Goal: Information Seeking & Learning: Learn about a topic

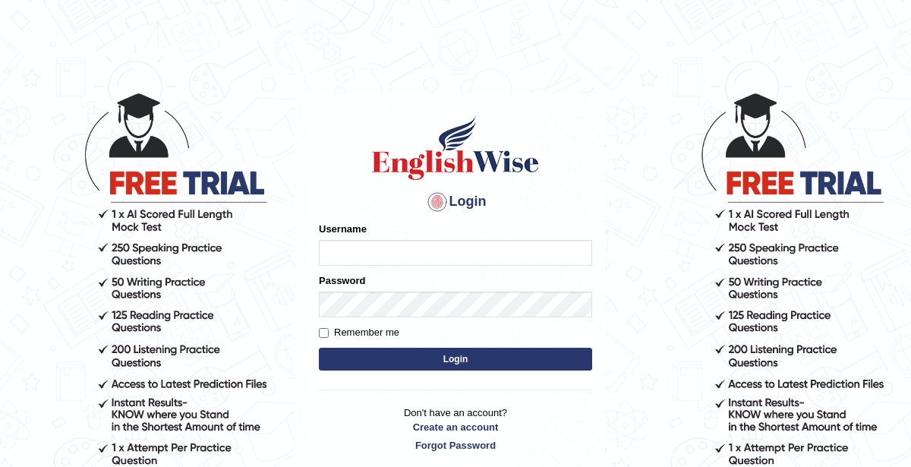
type input "KaurRavinder"
click at [471, 353] on button "Login" at bounding box center [455, 359] width 273 height 23
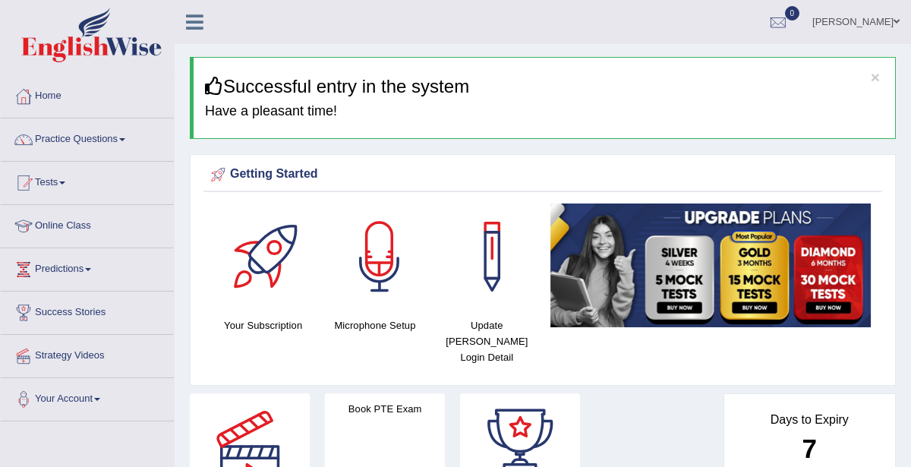
click at [23, 179] on div at bounding box center [23, 183] width 23 height 23
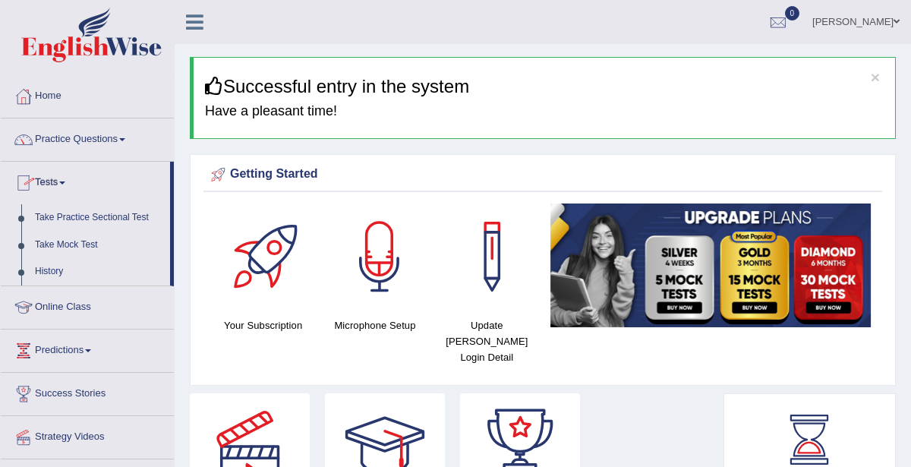
click at [69, 298] on link "Online Class" at bounding box center [87, 305] width 173 height 38
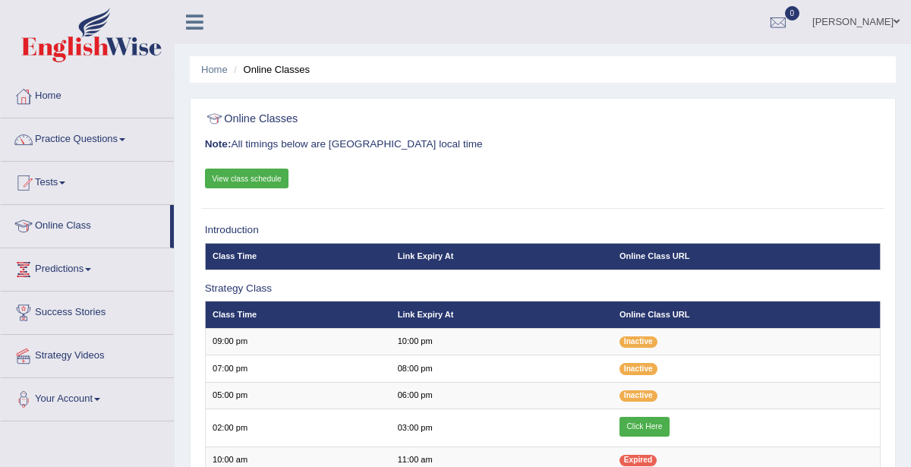
click at [251, 178] on link "View class schedule" at bounding box center [247, 179] width 84 height 20
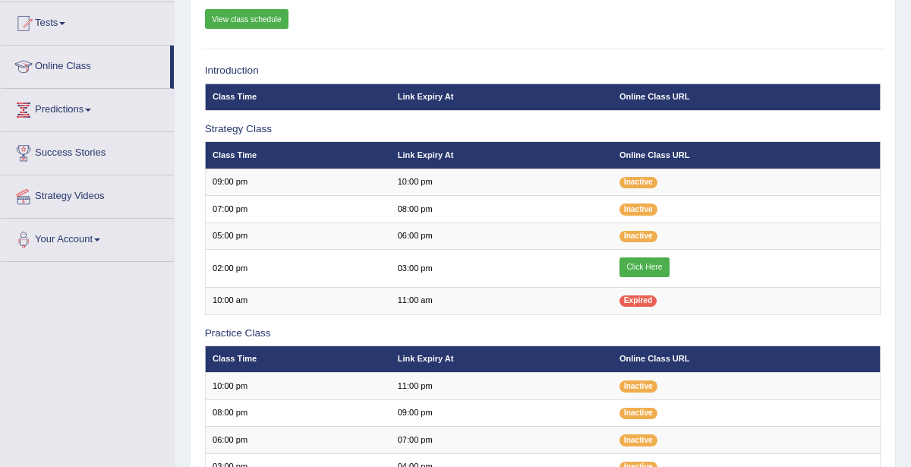
scroll to position [179, 0]
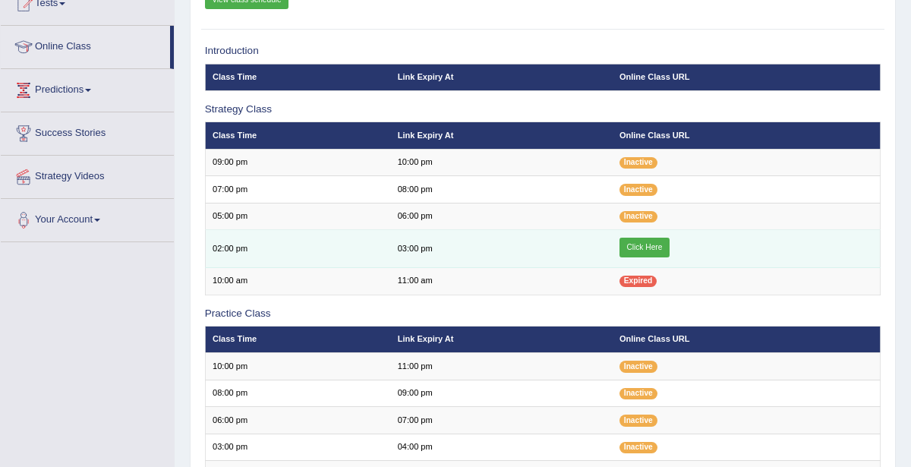
click at [657, 248] on link "Click Here" at bounding box center [644, 248] width 50 height 20
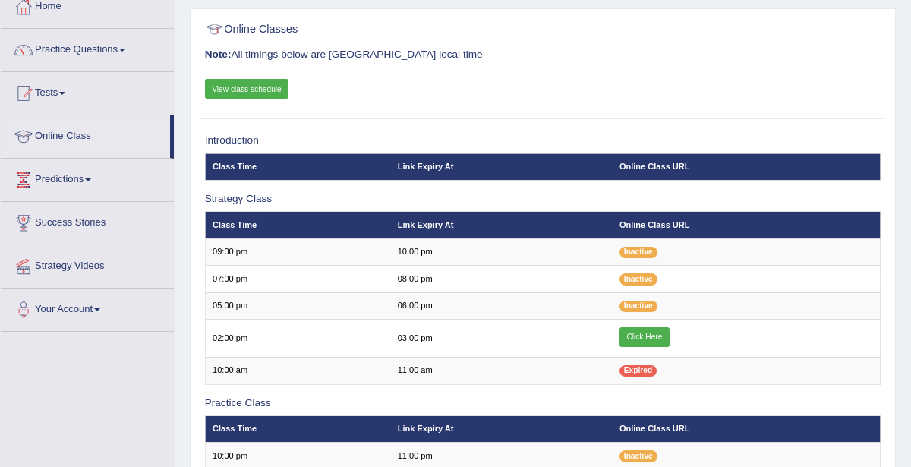
scroll to position [85, 0]
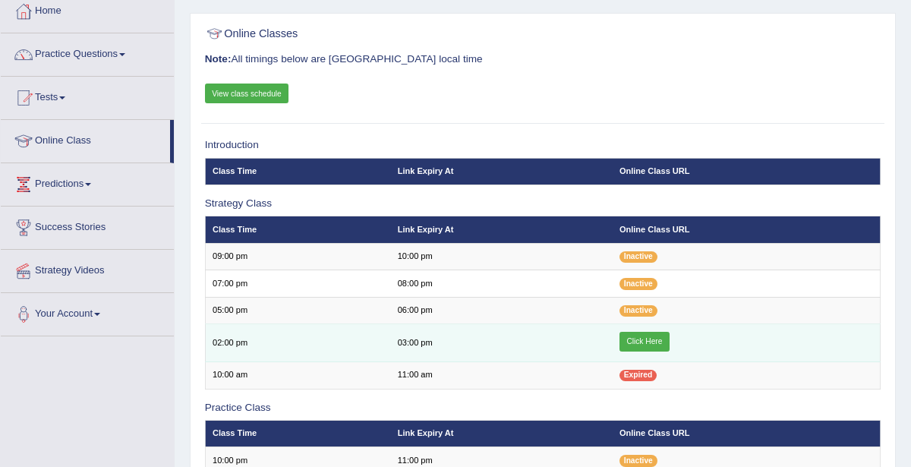
click at [646, 336] on link "Click Here" at bounding box center [644, 342] width 50 height 20
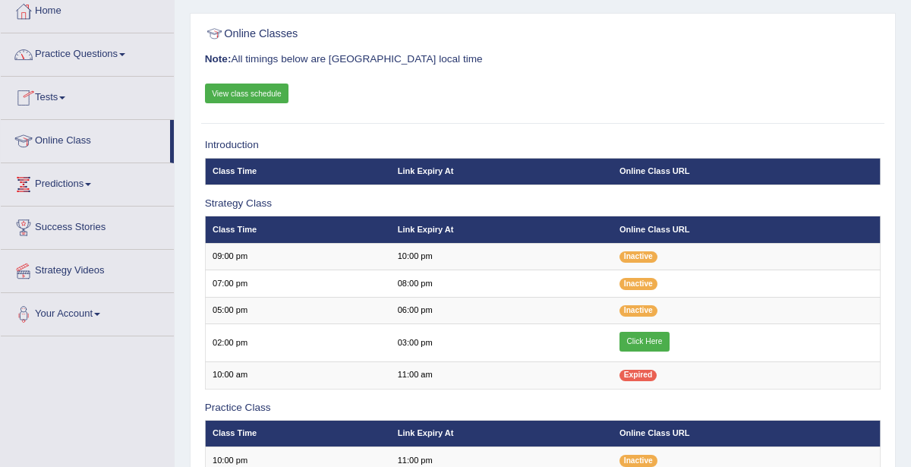
click at [80, 52] on link "Practice Questions" at bounding box center [87, 52] width 173 height 38
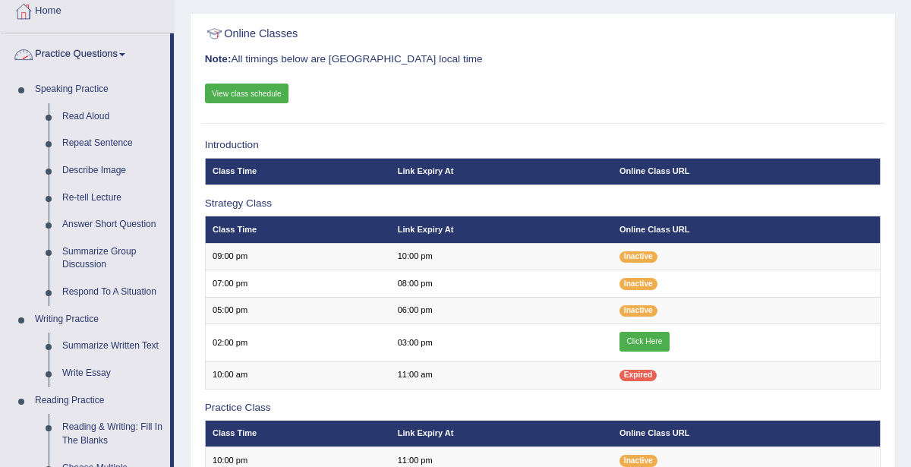
click at [94, 48] on link "Practice Questions" at bounding box center [85, 52] width 169 height 38
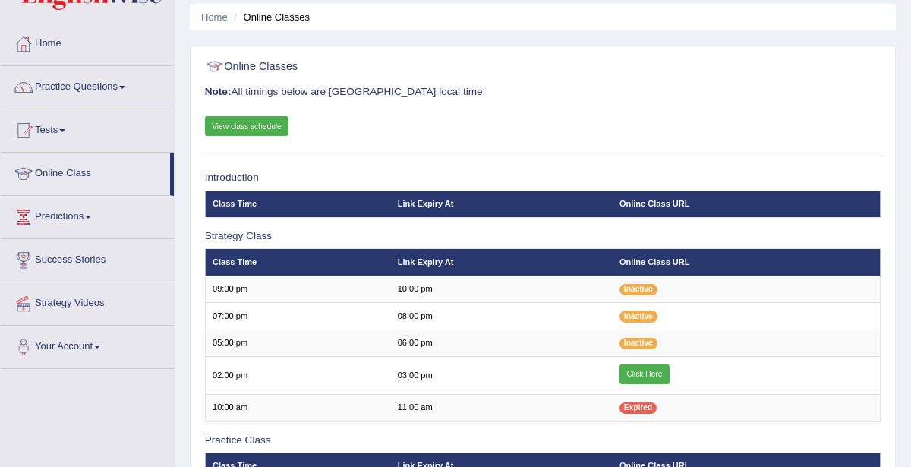
scroll to position [50, 0]
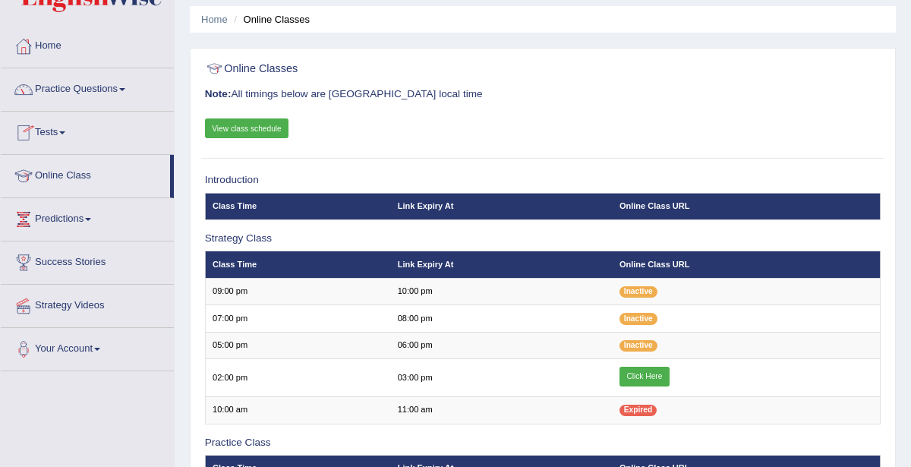
click at [77, 88] on link "Practice Questions" at bounding box center [87, 87] width 173 height 38
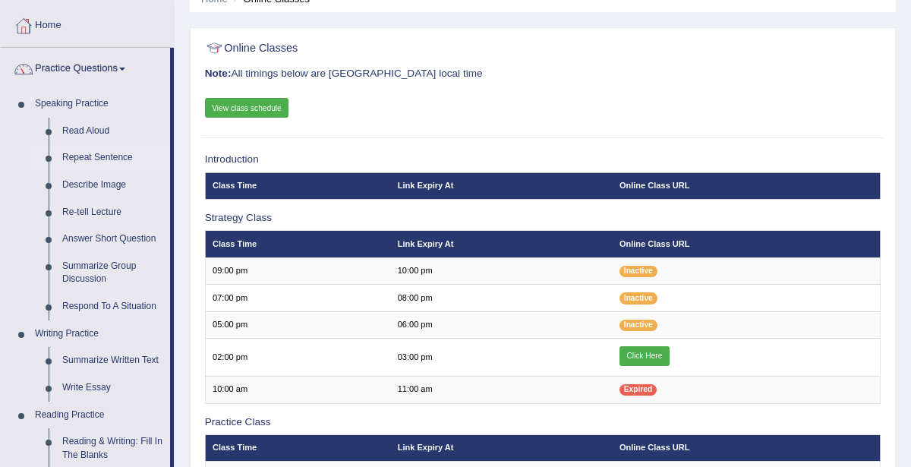
scroll to position [74, 0]
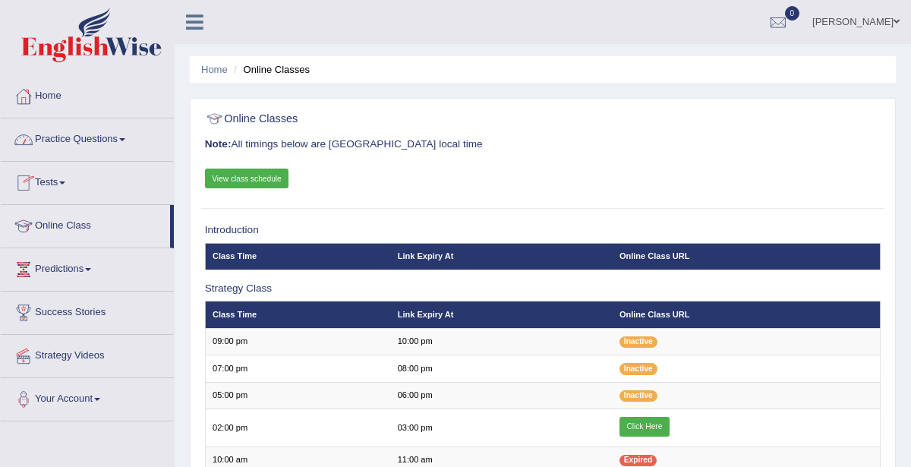
click at [86, 142] on link "Practice Questions" at bounding box center [87, 137] width 173 height 38
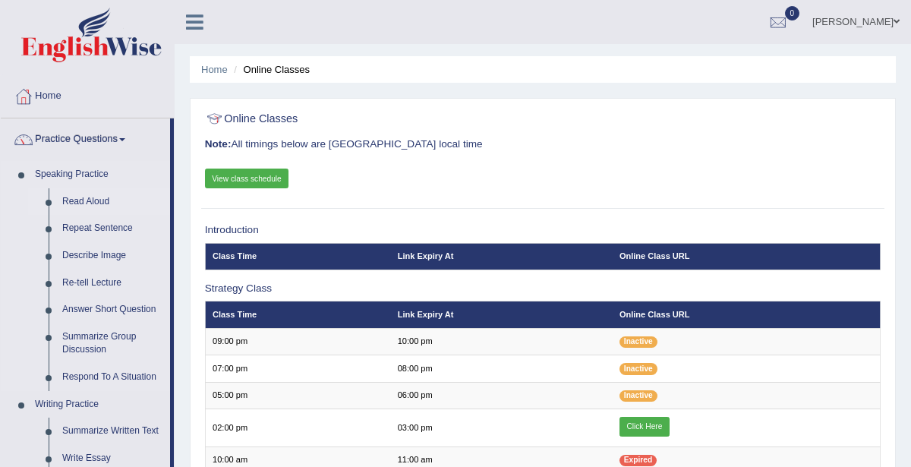
click at [93, 200] on link "Read Aloud" at bounding box center [112, 201] width 115 height 27
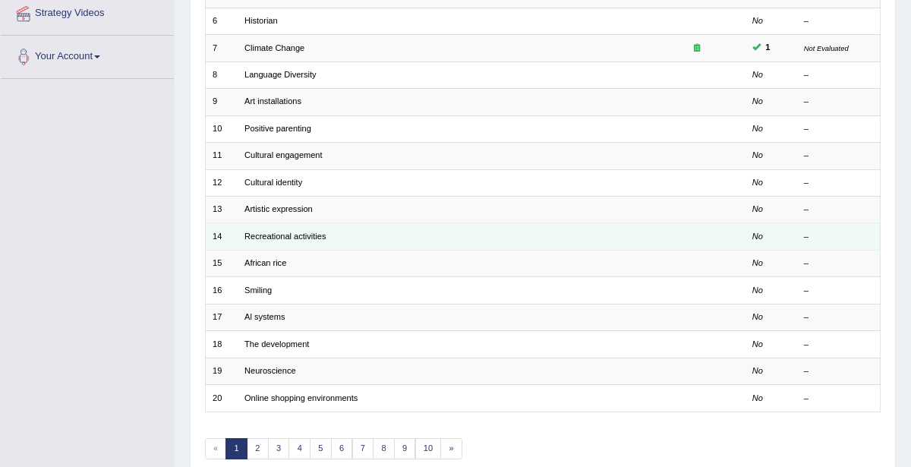
scroll to position [404, 0]
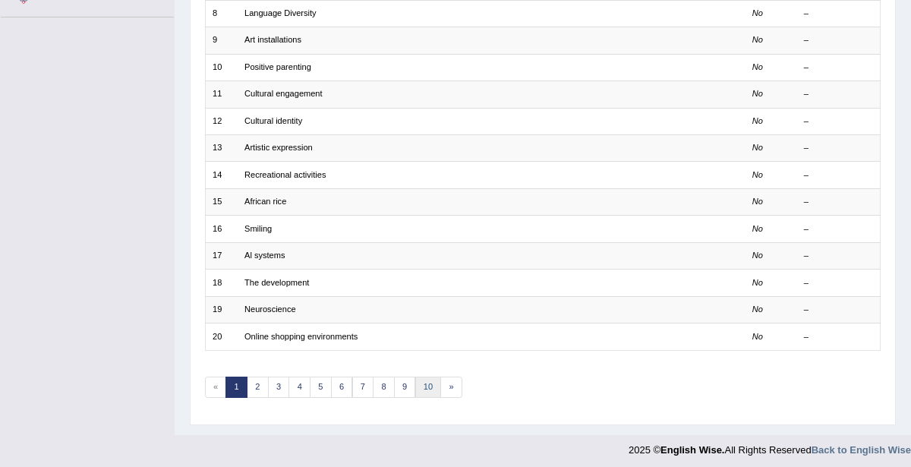
click at [418, 380] on link "10" at bounding box center [428, 387] width 27 height 21
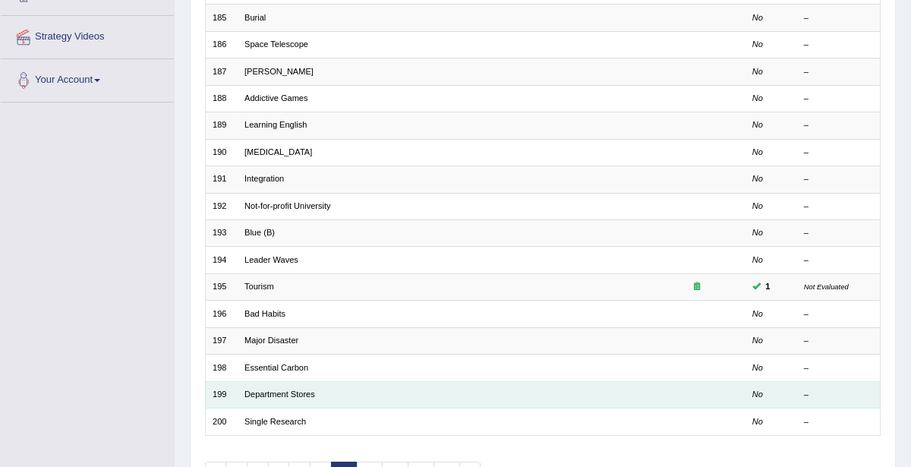
scroll to position [404, 0]
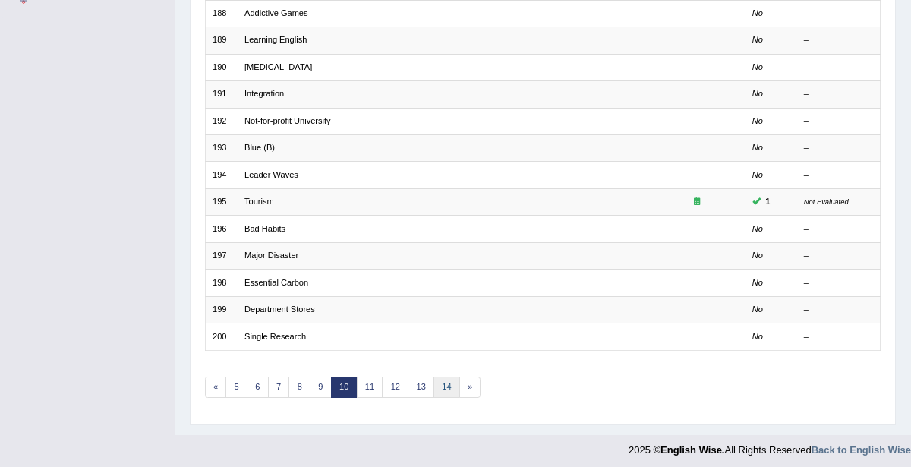
click at [441, 378] on link "14" at bounding box center [446, 387] width 27 height 21
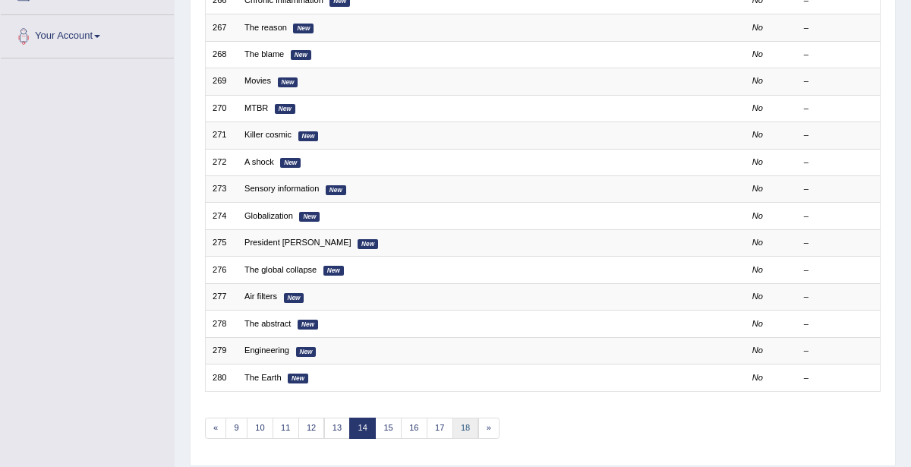
scroll to position [404, 0]
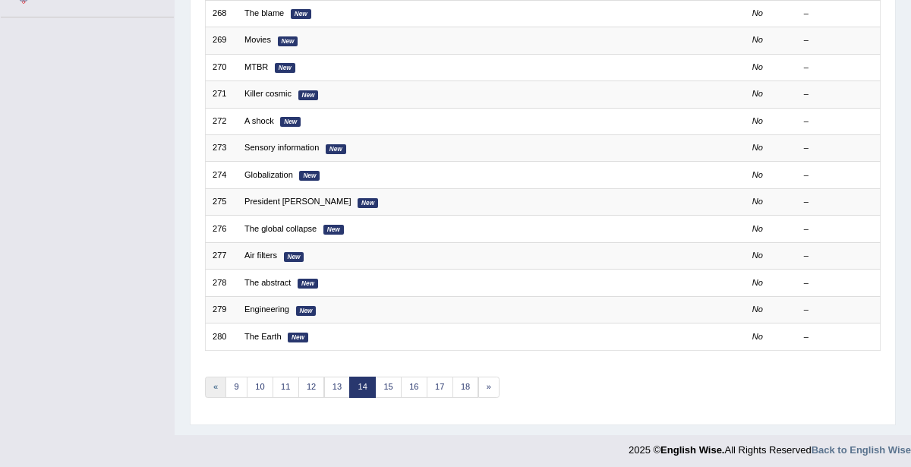
click at [210, 380] on link "«" at bounding box center [216, 387] width 22 height 21
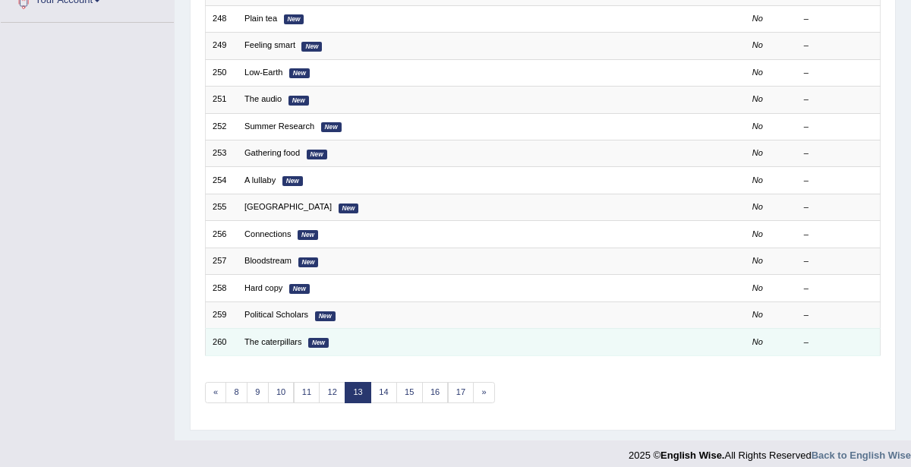
scroll to position [404, 0]
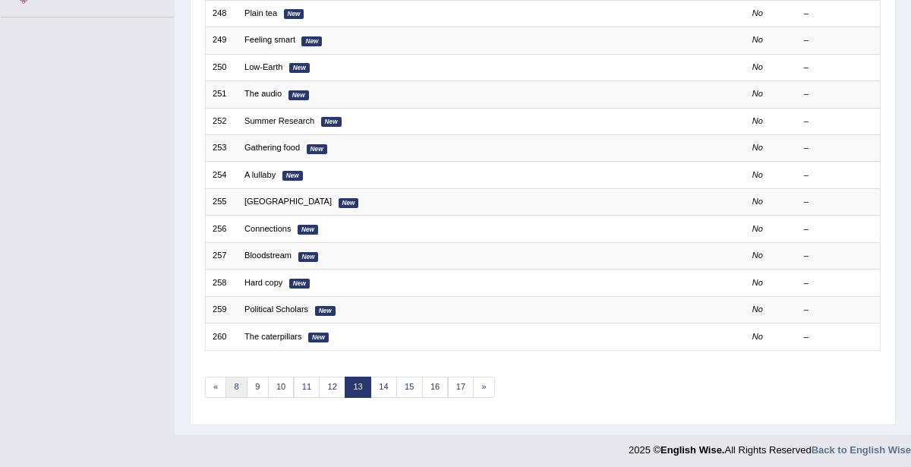
click at [238, 389] on link "8" at bounding box center [236, 387] width 22 height 21
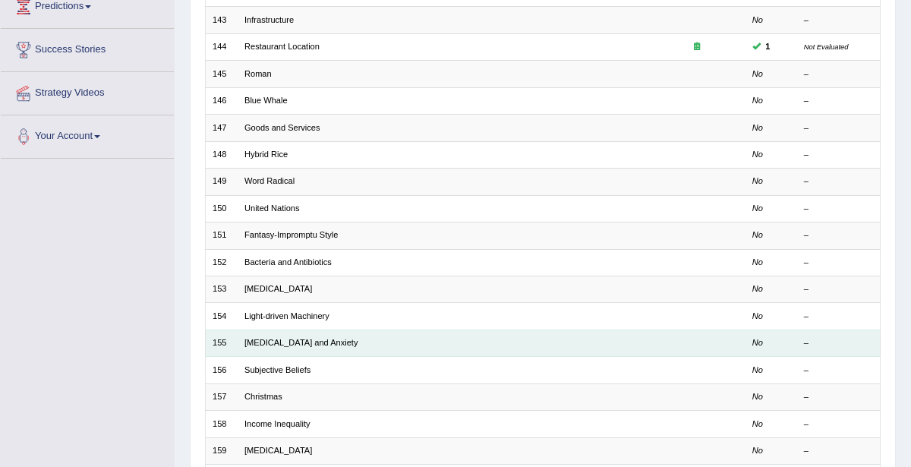
scroll to position [401, 0]
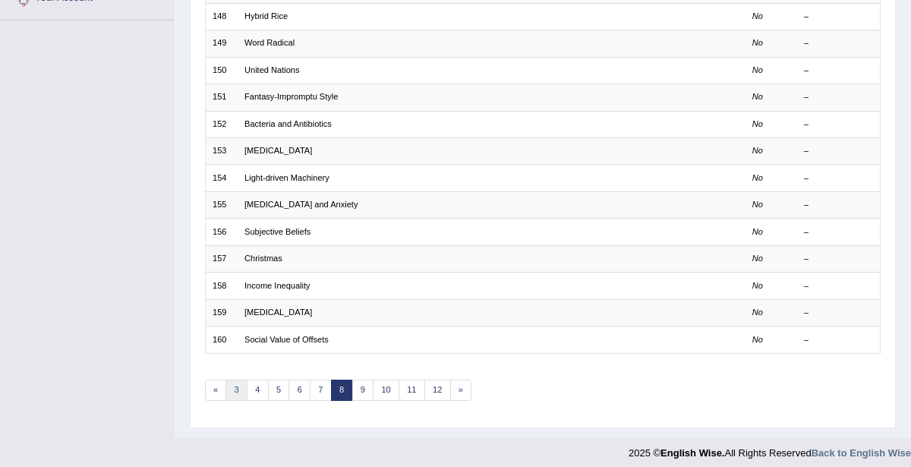
click at [237, 383] on link "3" at bounding box center [236, 390] width 22 height 21
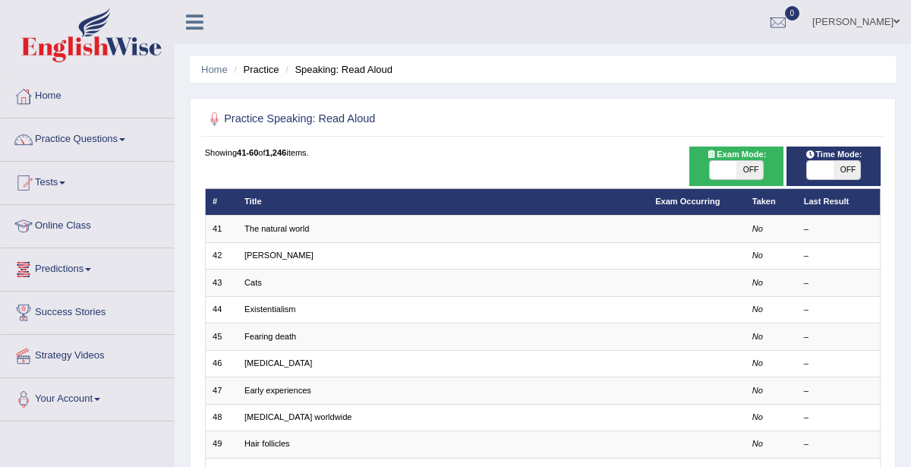
click at [73, 223] on link "Online Class" at bounding box center [87, 224] width 173 height 38
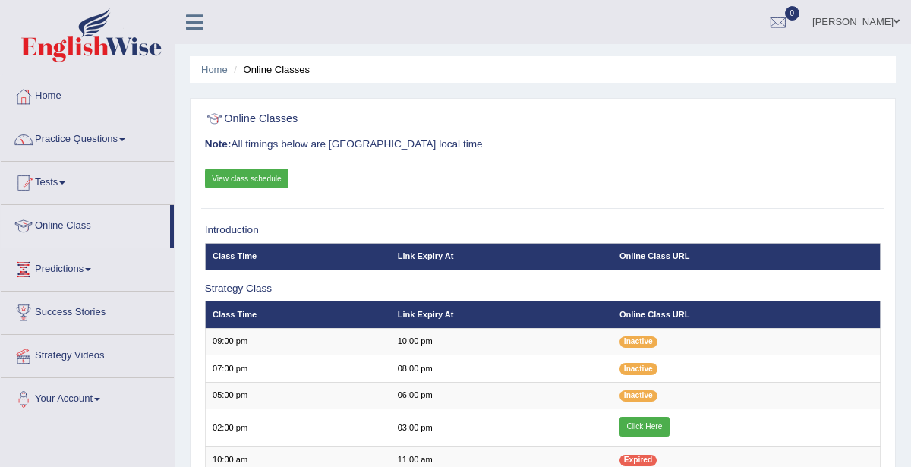
click at [229, 178] on link "View class schedule" at bounding box center [247, 179] width 84 height 20
click at [111, 143] on link "Practice Questions" at bounding box center [87, 137] width 173 height 38
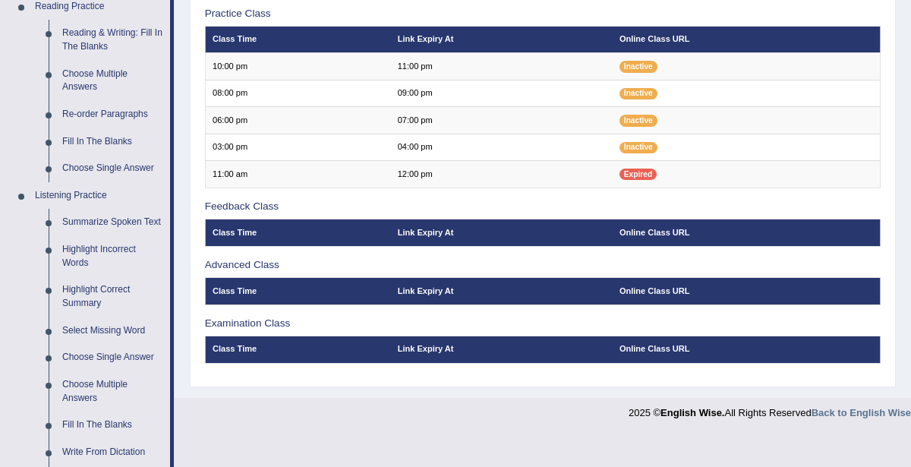
scroll to position [479, 0]
click at [104, 219] on link "Summarize Spoken Text" at bounding box center [112, 222] width 115 height 27
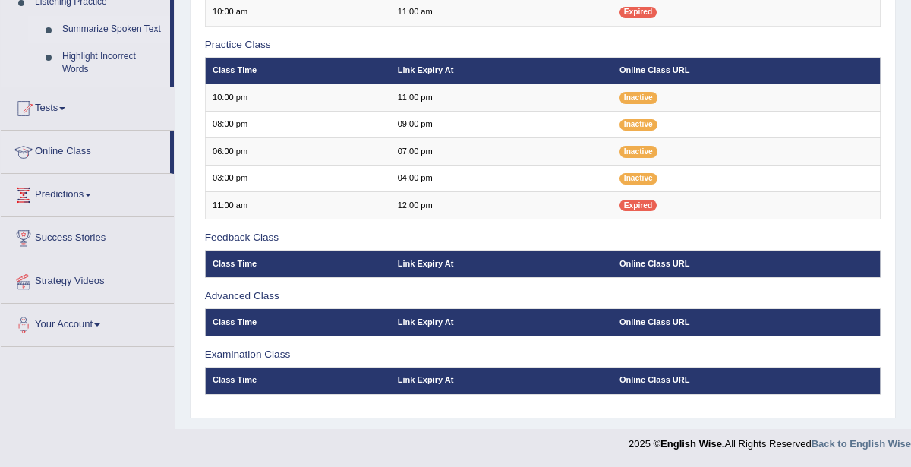
scroll to position [186, 0]
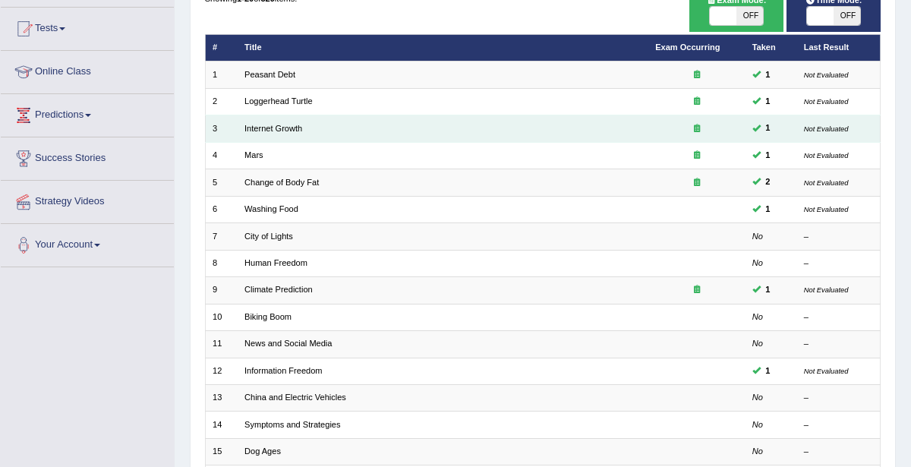
scroll to position [175, 0]
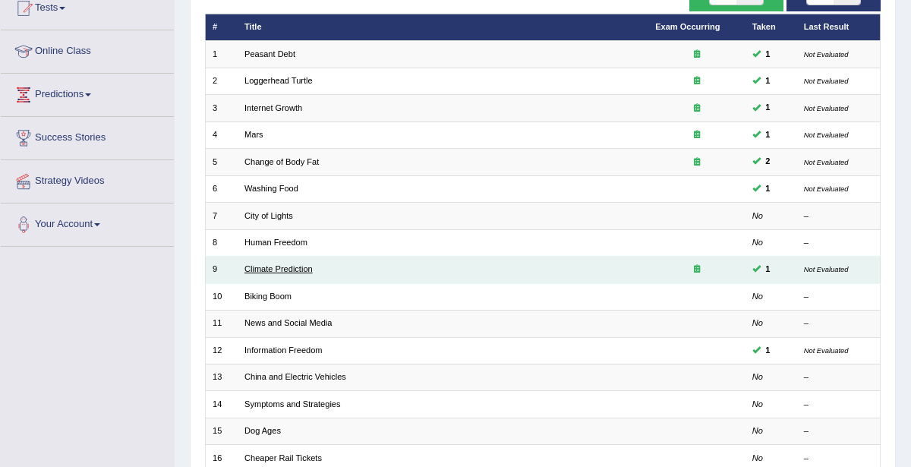
click at [276, 269] on link "Climate Prediction" at bounding box center [278, 268] width 68 height 9
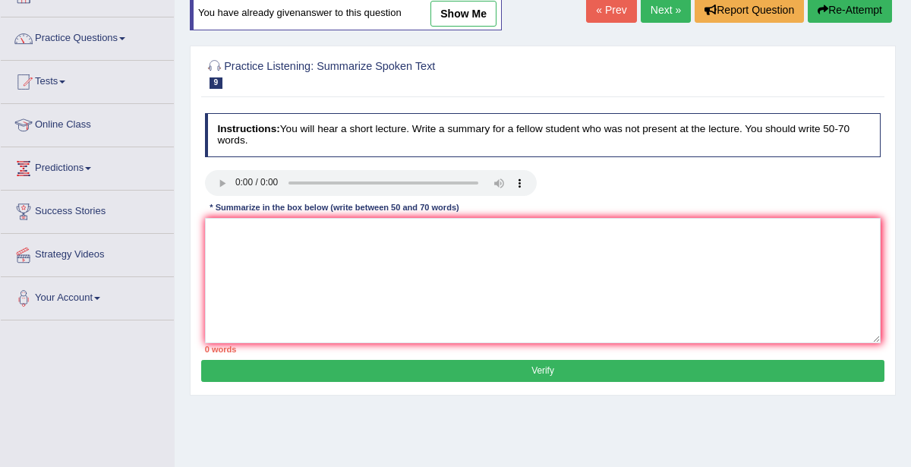
scroll to position [86, 0]
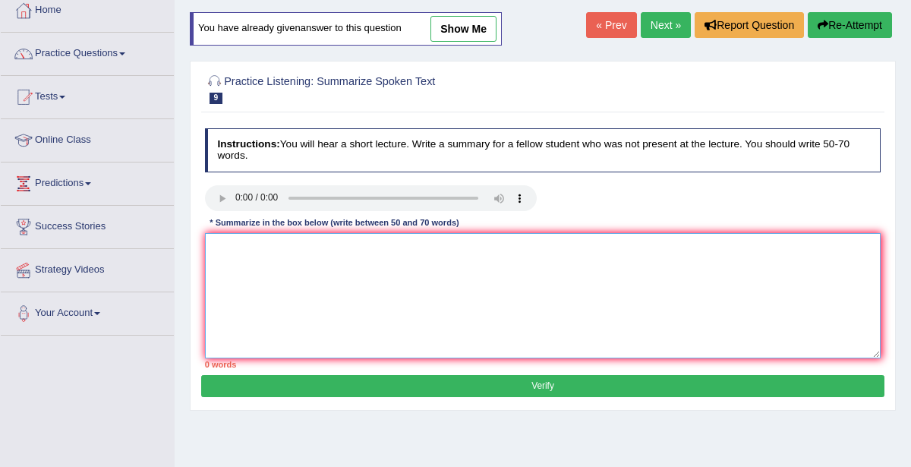
click at [424, 279] on textarea at bounding box center [543, 295] width 676 height 125
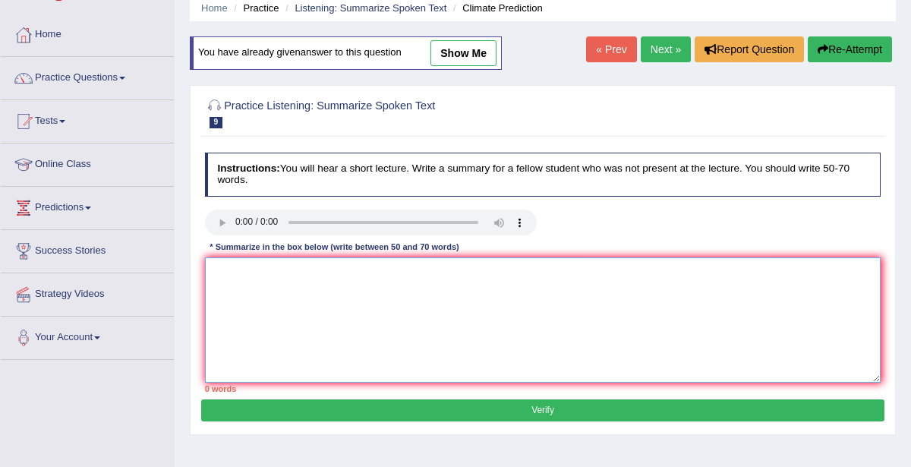
scroll to position [71, 0]
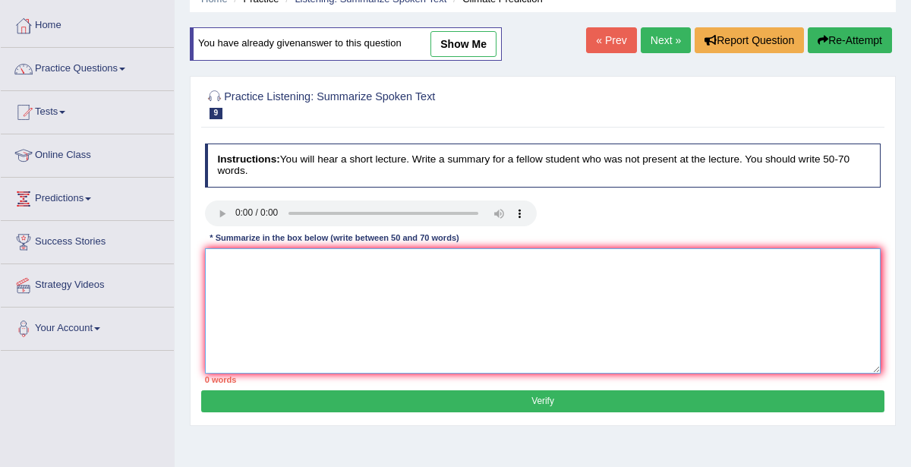
click at [315, 266] on textarea at bounding box center [543, 310] width 676 height 125
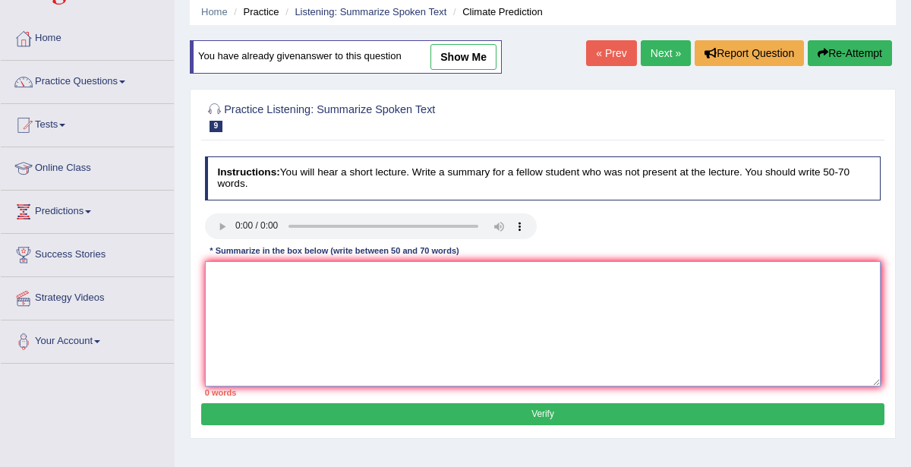
scroll to position [57, 0]
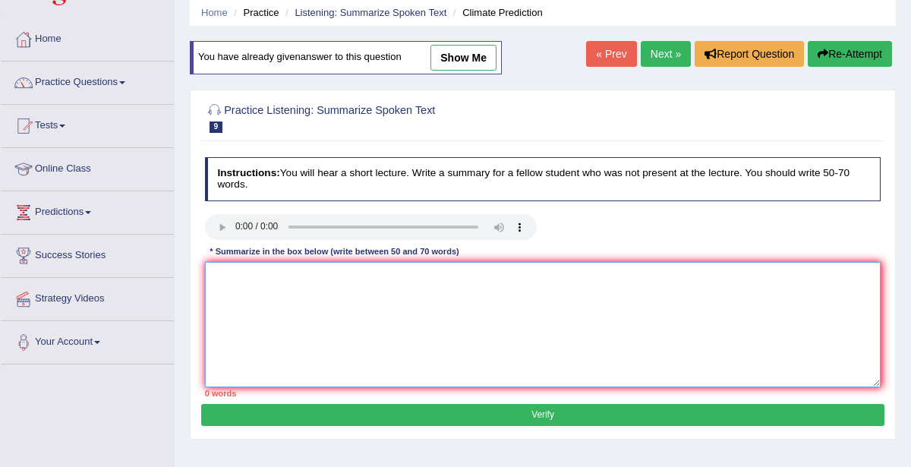
click at [421, 308] on textarea at bounding box center [543, 324] width 676 height 125
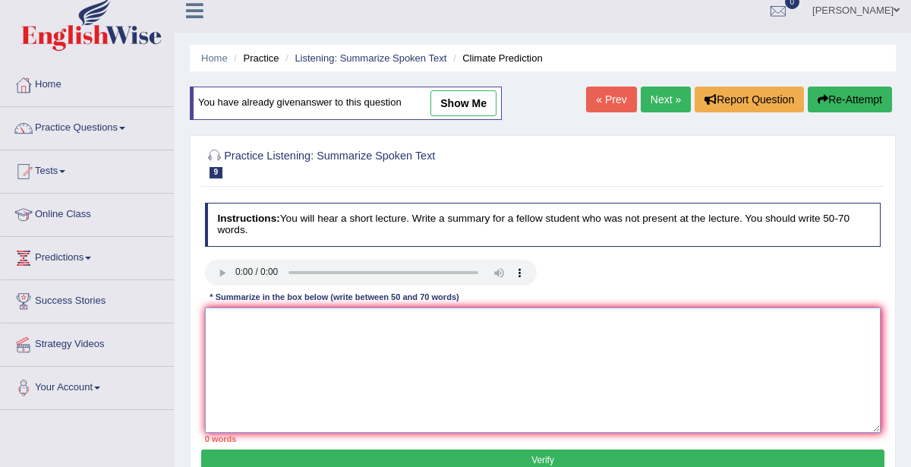
scroll to position [6, 0]
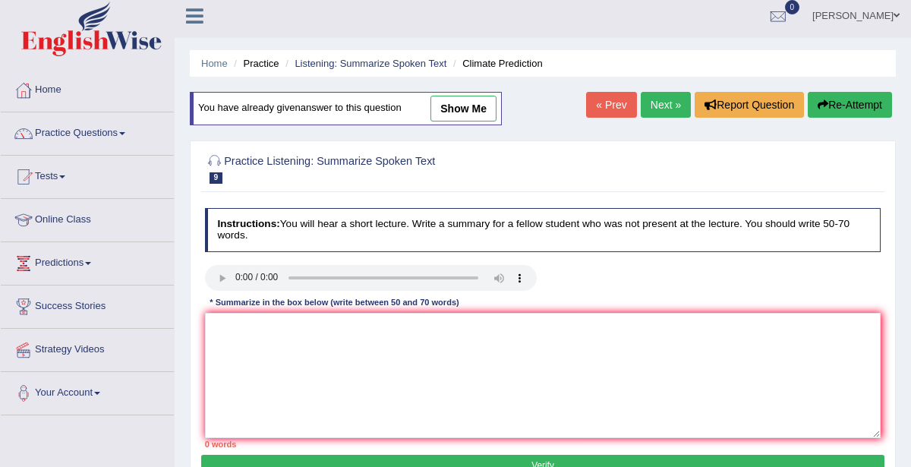
click at [505, 161] on h2 "Practice Listening: Summarize Spoken Text 9 Climate Prediction" at bounding box center [414, 168] width 419 height 32
click at [83, 132] on link "Practice Questions" at bounding box center [87, 131] width 173 height 38
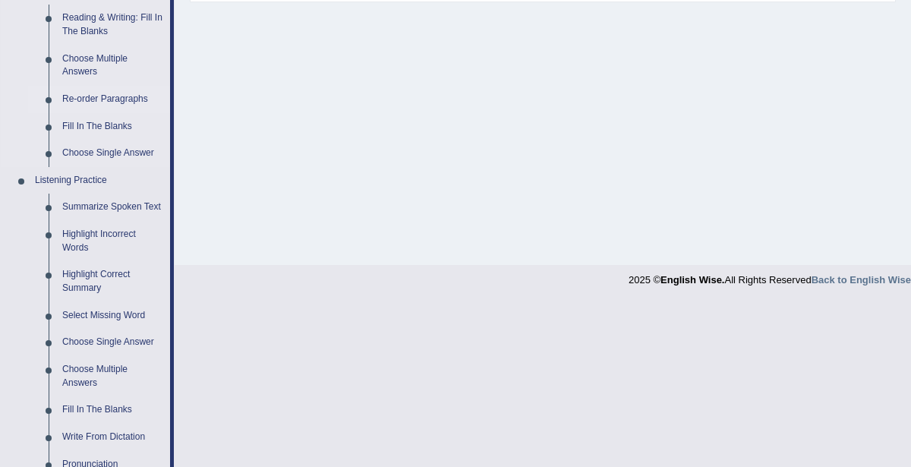
scroll to position [760, 0]
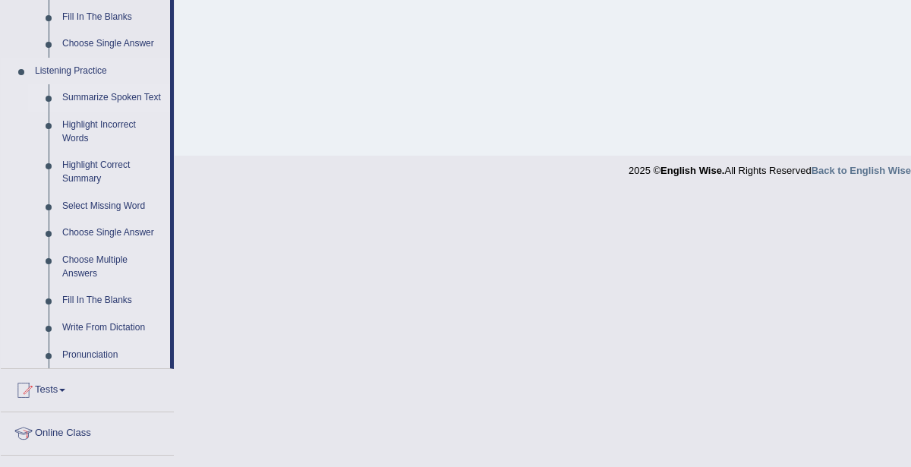
click at [102, 97] on link "Summarize Spoken Text" at bounding box center [112, 97] width 115 height 27
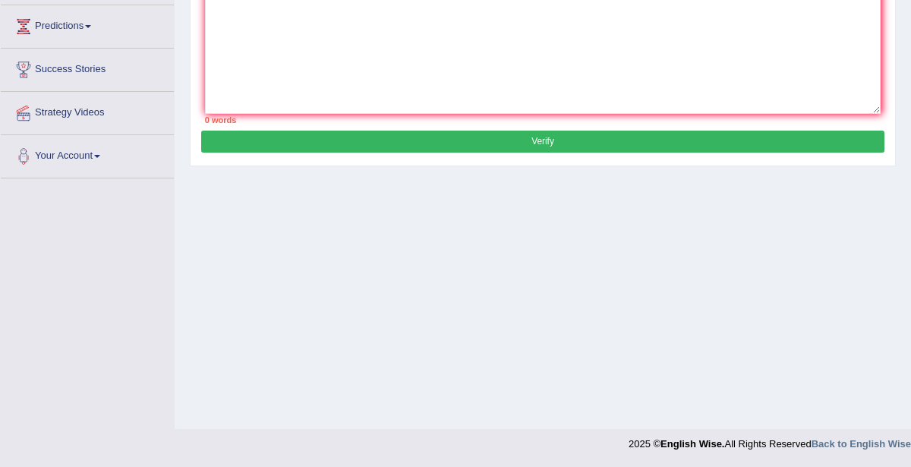
scroll to position [186, 0]
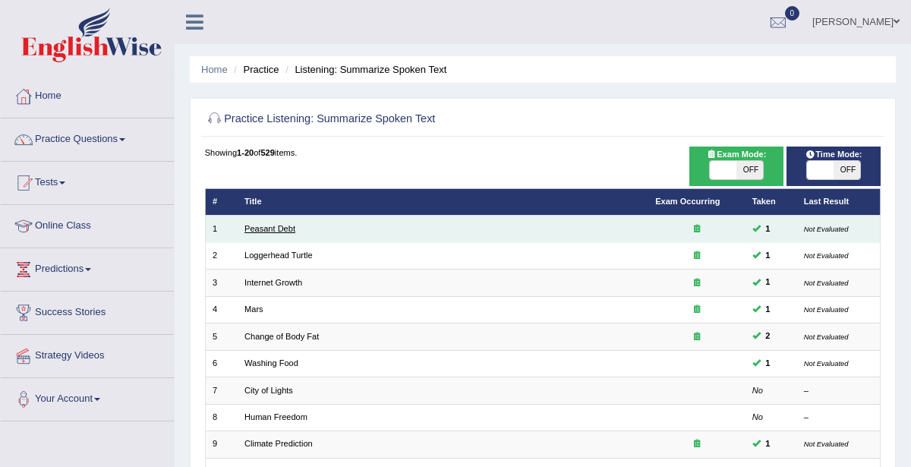
click at [292, 230] on link "Peasant Debt" at bounding box center [269, 228] width 51 height 9
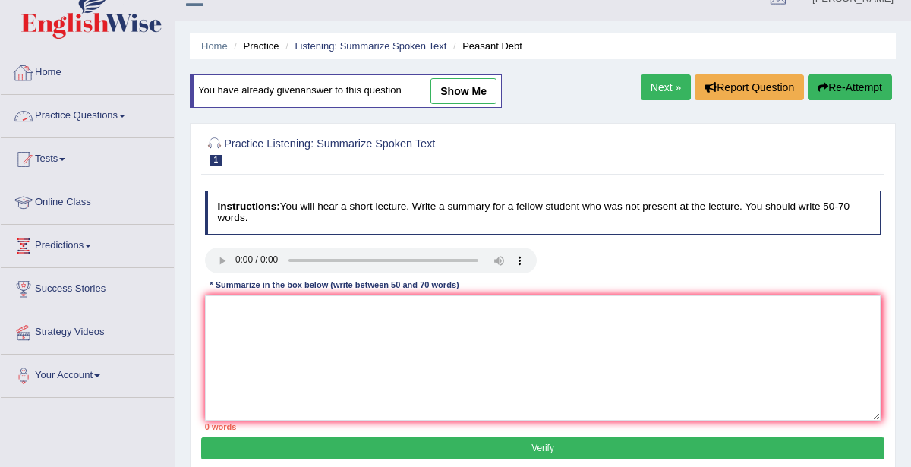
click at [99, 111] on link "Practice Questions" at bounding box center [87, 114] width 173 height 38
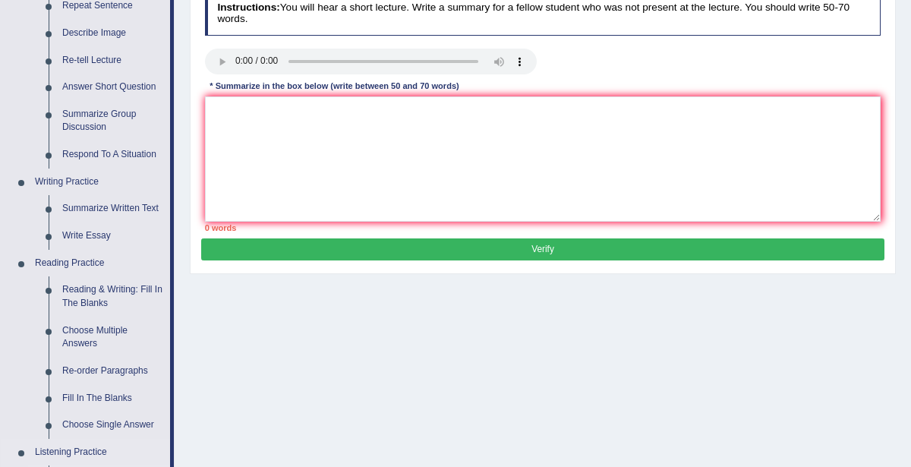
scroll to position [361, 0]
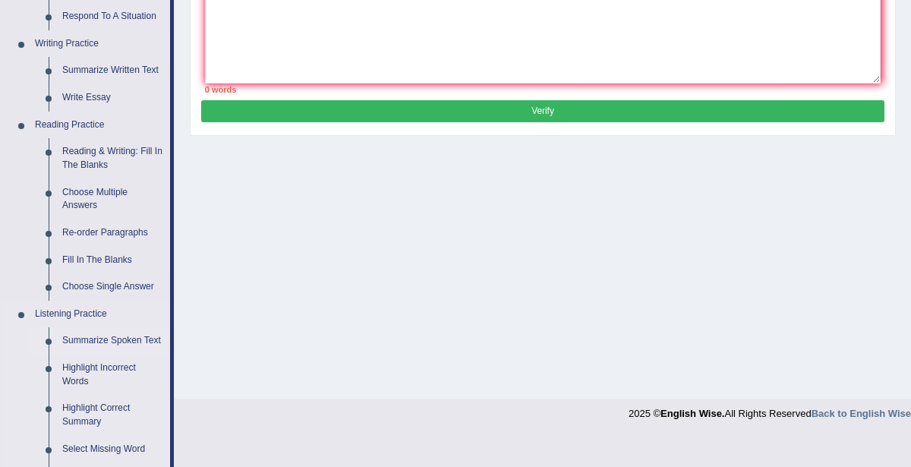
click at [96, 345] on link "Summarize Spoken Text" at bounding box center [112, 340] width 115 height 27
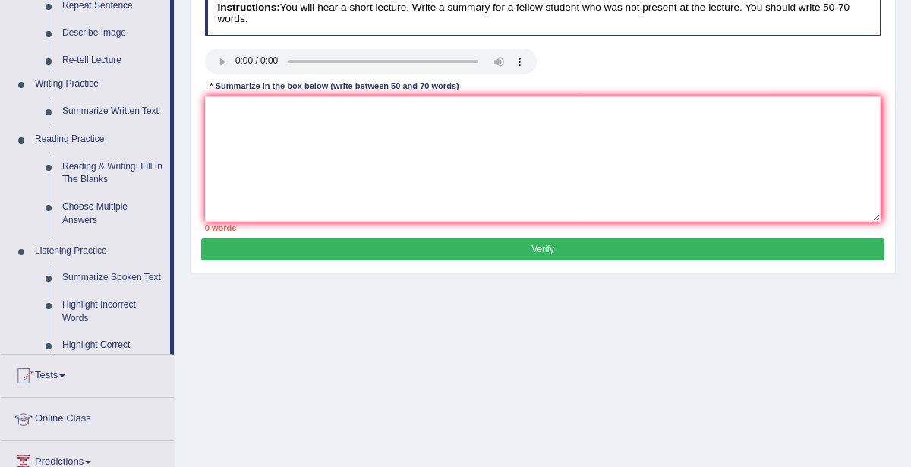
scroll to position [169, 0]
